Goal: Find specific page/section: Find specific page/section

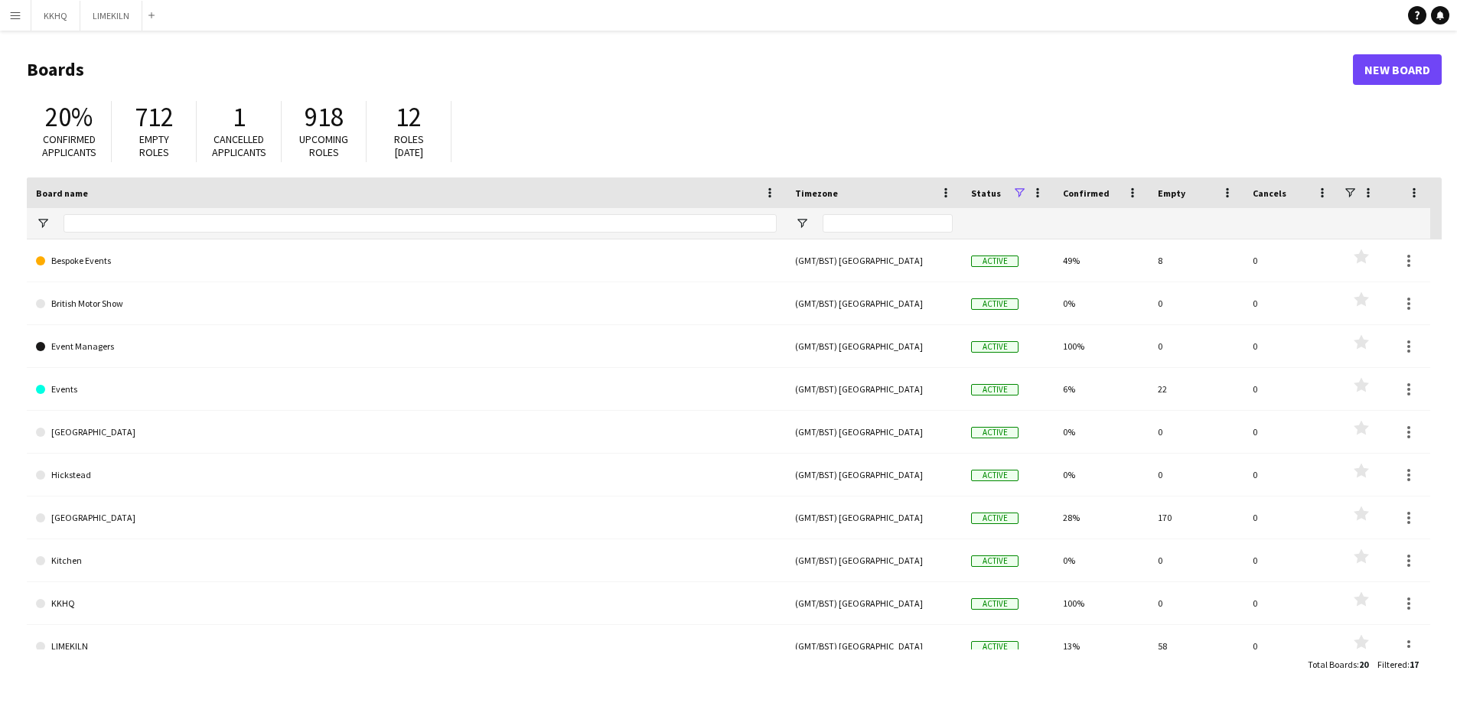
click at [18, 11] on app-icon "Menu" at bounding box center [15, 15] width 12 height 12
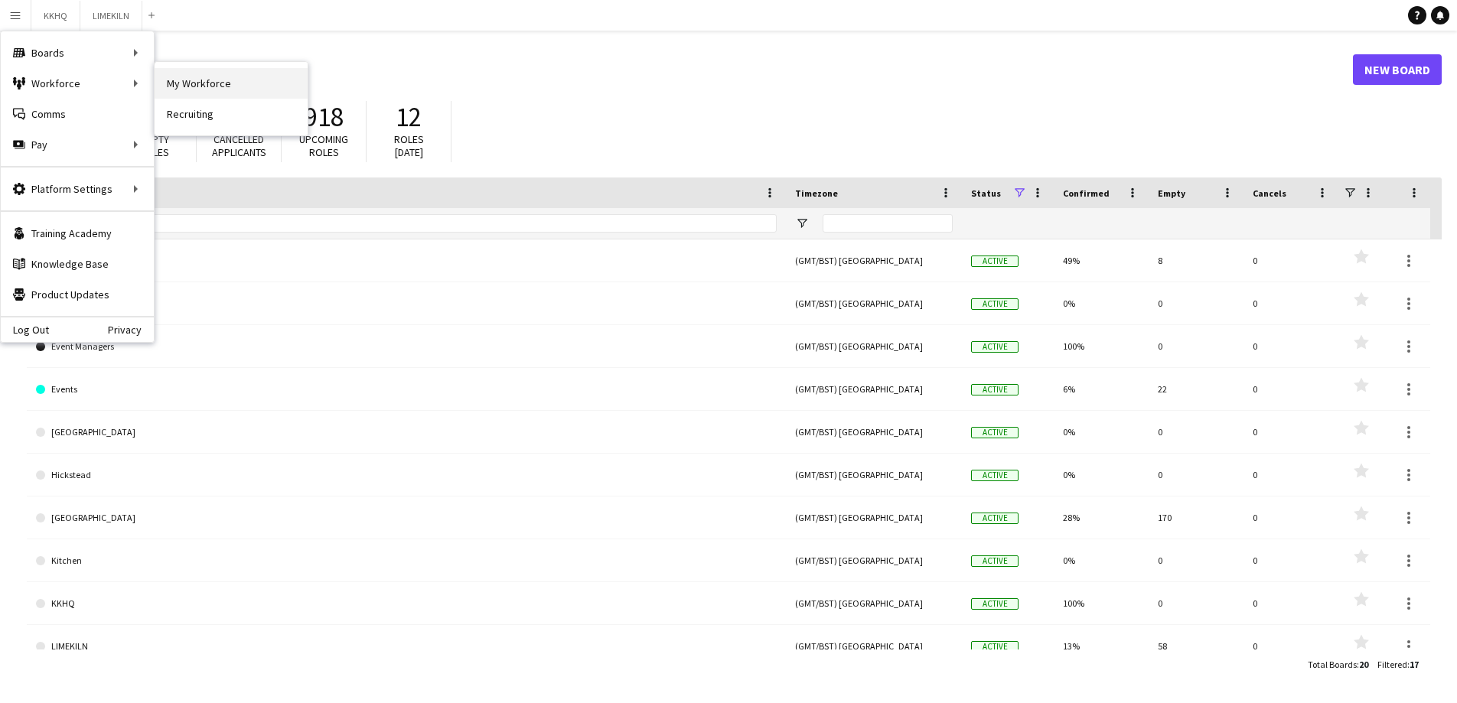
click at [195, 83] on link "My Workforce" at bounding box center [231, 83] width 153 height 31
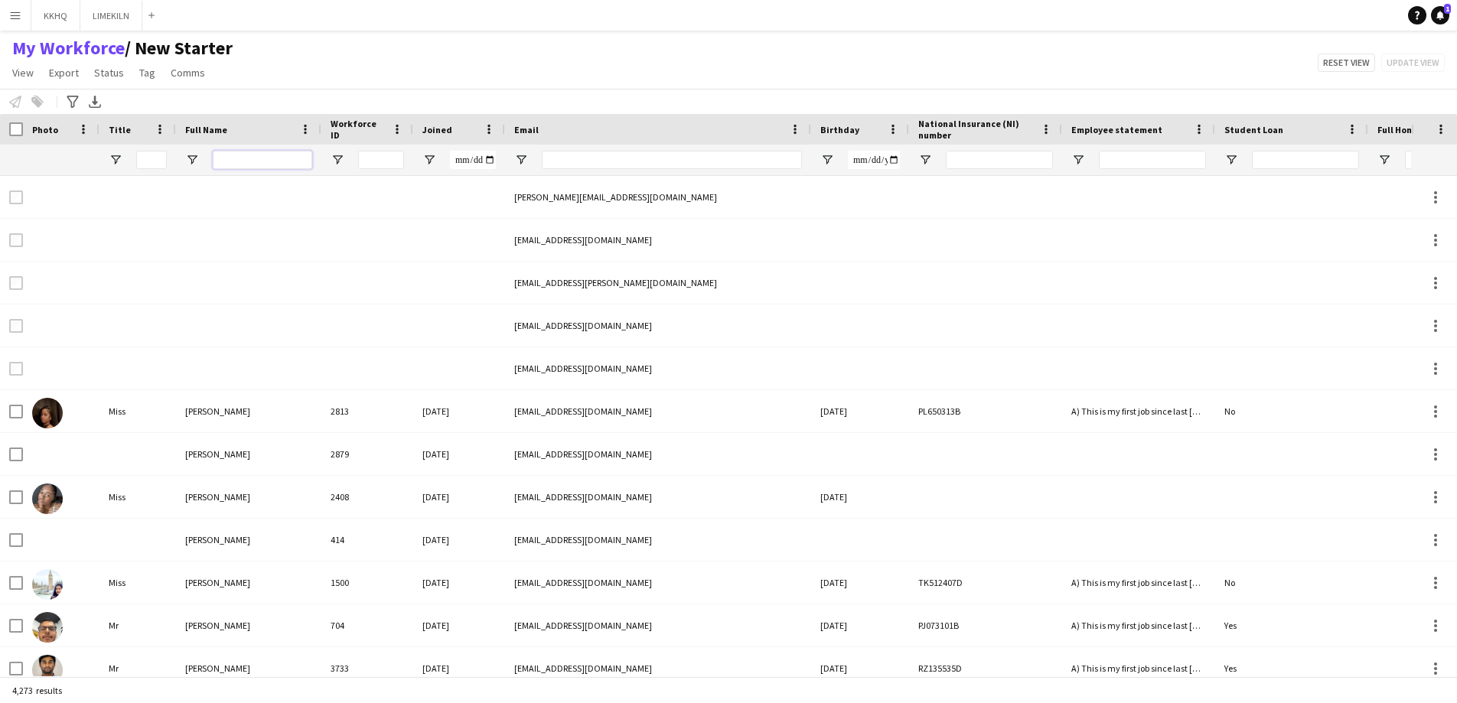
click at [223, 161] on input "Full Name Filter Input" at bounding box center [262, 160] width 99 height 18
type input "**********"
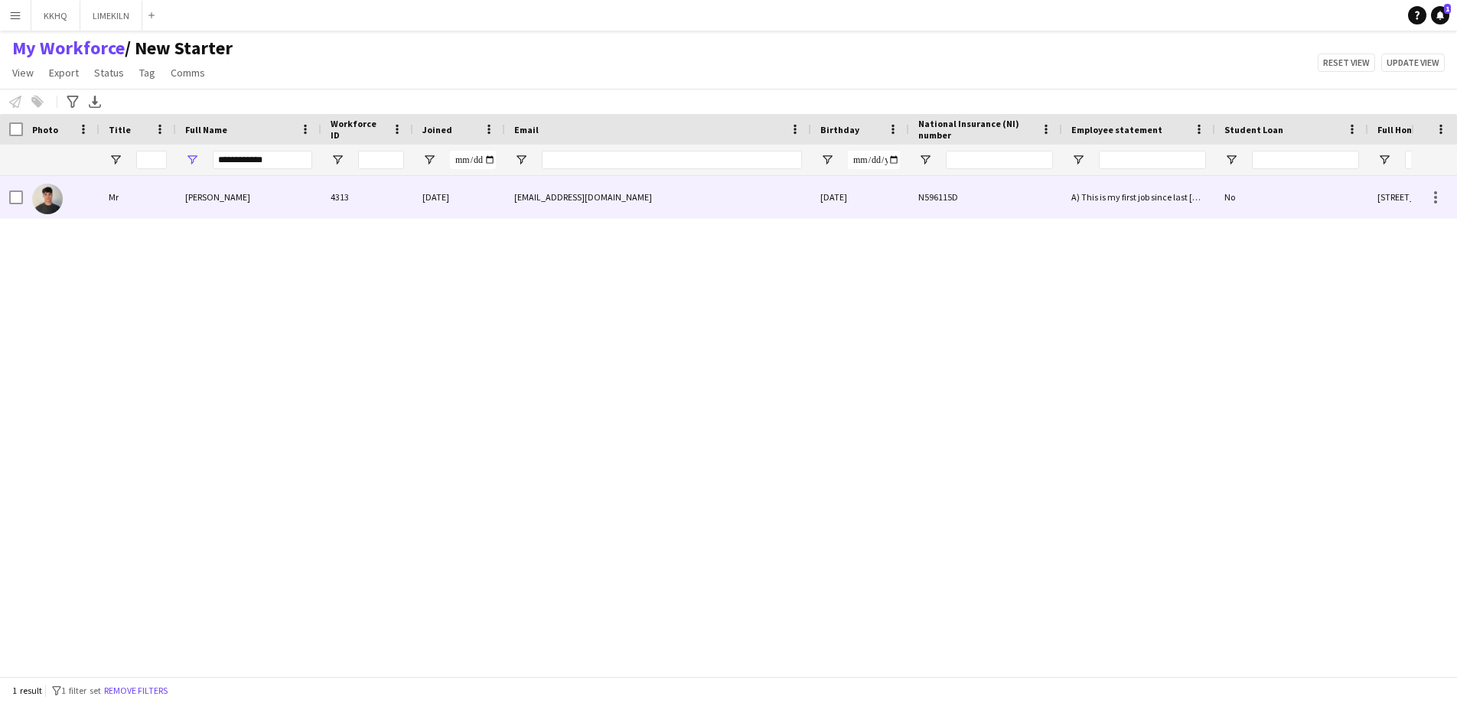
click at [191, 199] on span "[PERSON_NAME]" at bounding box center [217, 196] width 65 height 11
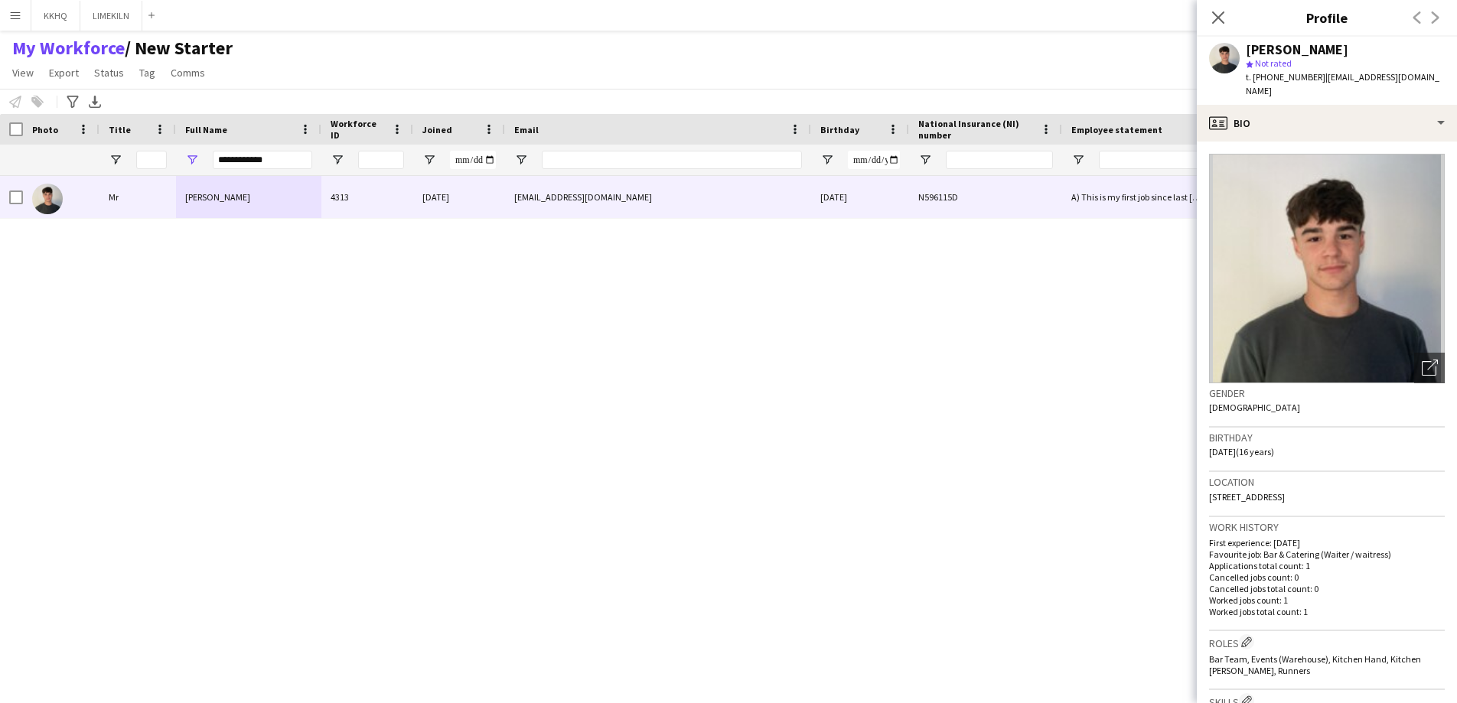
click at [1435, 14] on div "Previous Next" at bounding box center [1426, 17] width 61 height 35
click at [1411, 16] on div "Previous Next" at bounding box center [1426, 17] width 61 height 35
